Goal: Information Seeking & Learning: Learn about a topic

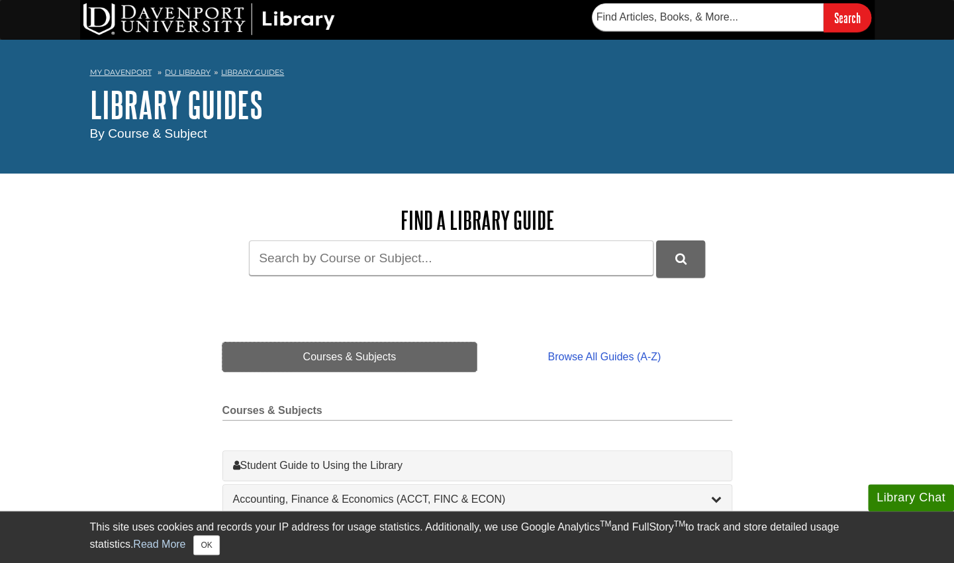
click at [380, 349] on link "Courses & Subjects" at bounding box center [349, 356] width 255 height 29
click at [405, 272] on input "Guide Search Terms" at bounding box center [451, 257] width 404 height 35
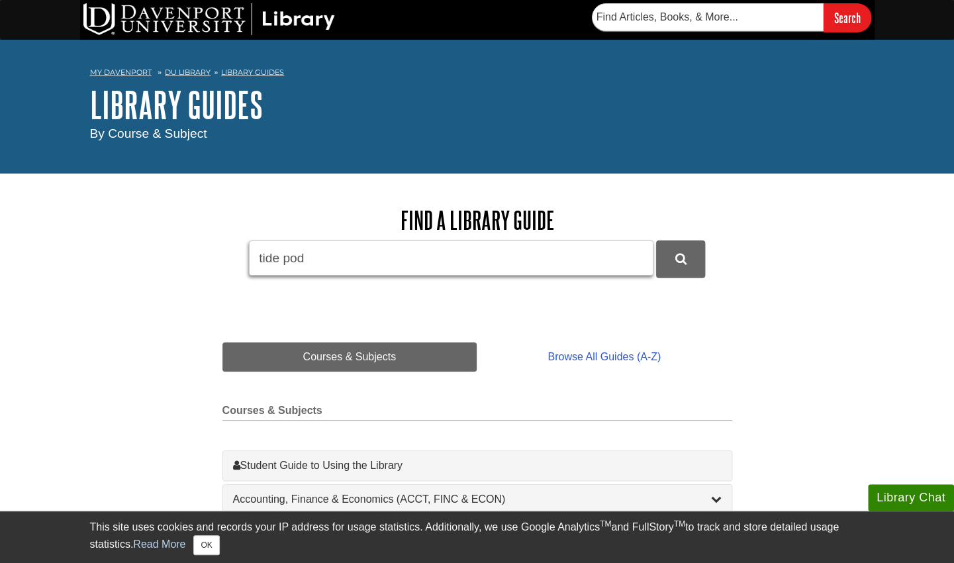
click at [656, 240] on button "DU Library Guides Search" at bounding box center [680, 258] width 49 height 36
type input "t"
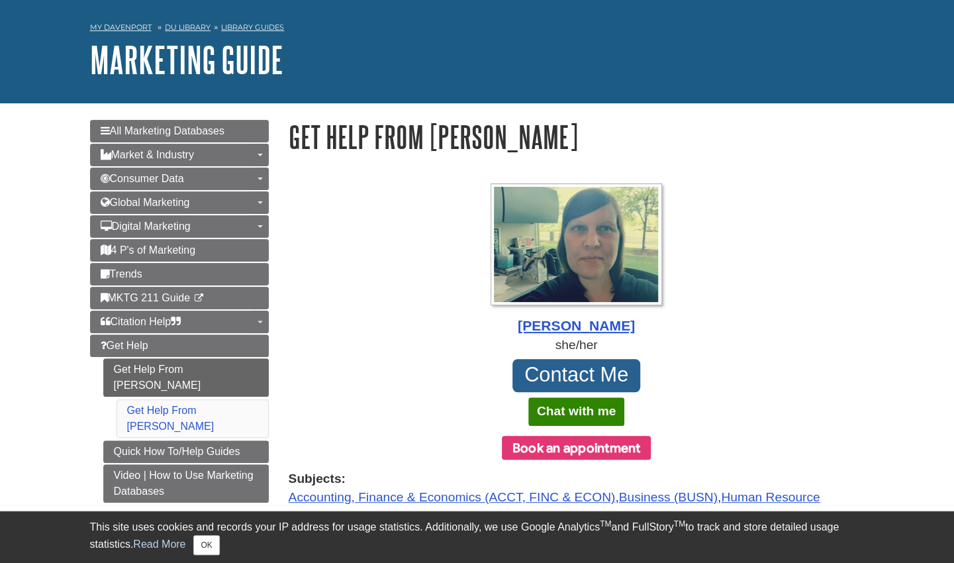
scroll to position [46, 0]
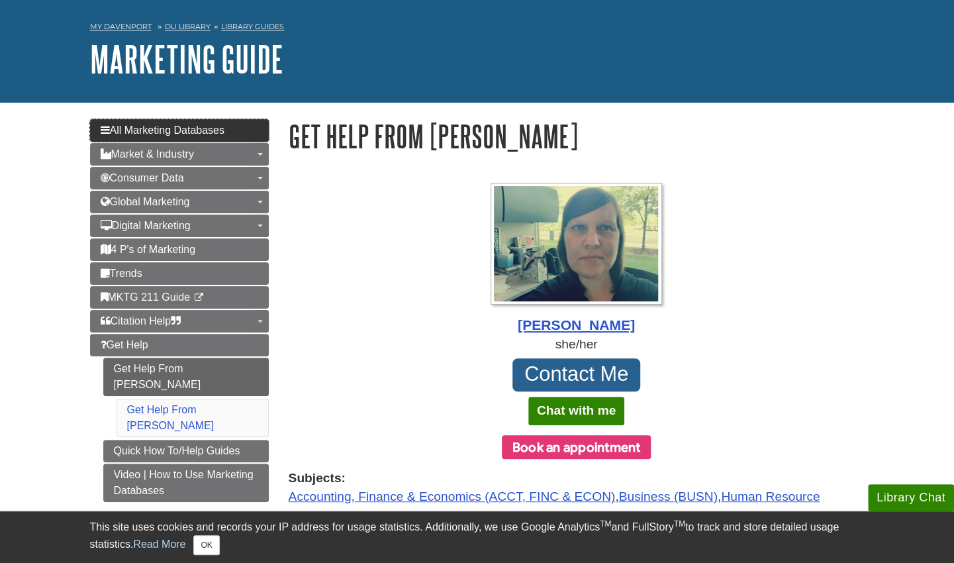
click at [224, 134] on span "All Marketing Databases" at bounding box center [163, 129] width 124 height 11
